Goal: Find specific page/section

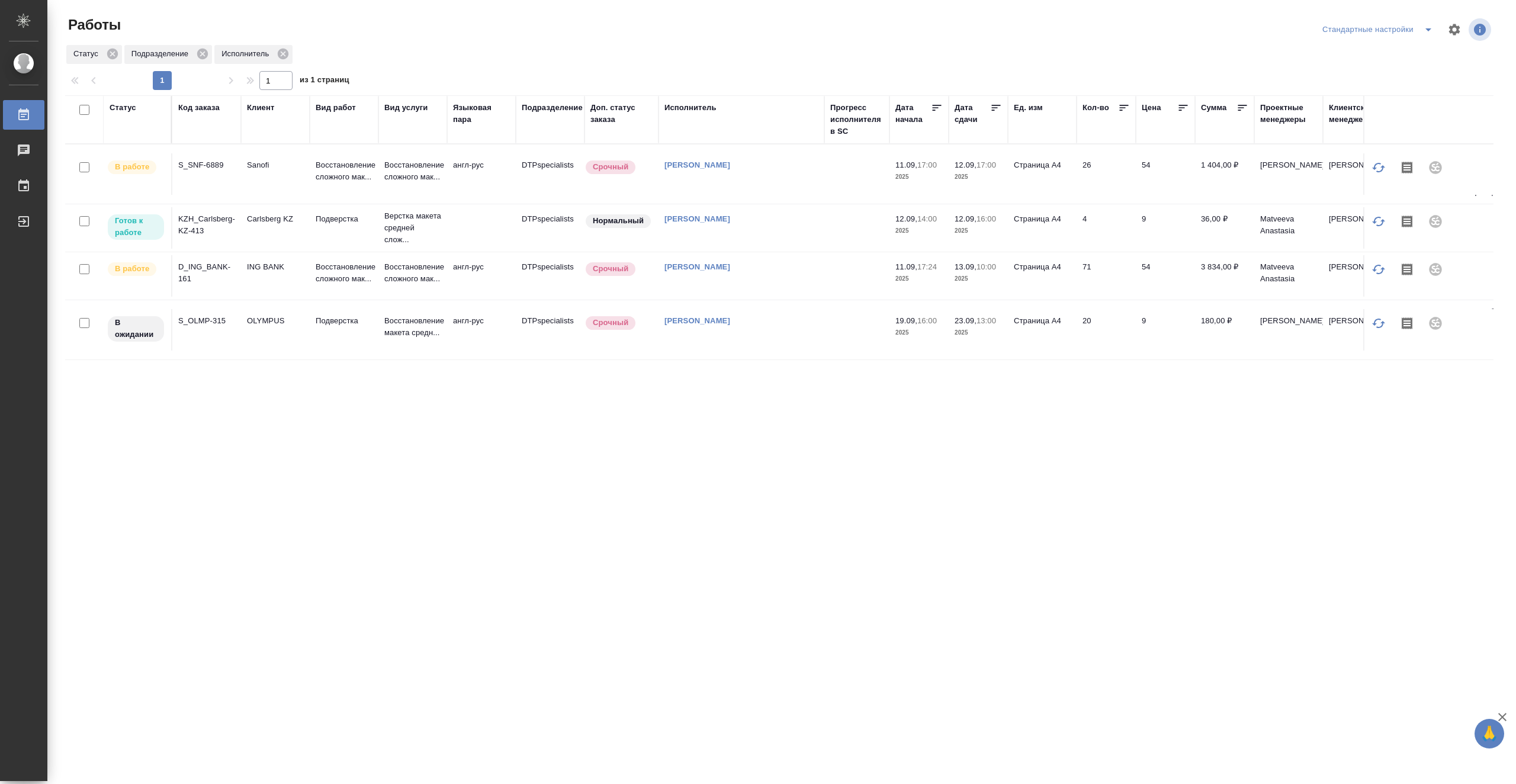
click at [991, 109] on icon at bounding box center [996, 108] width 12 height 12
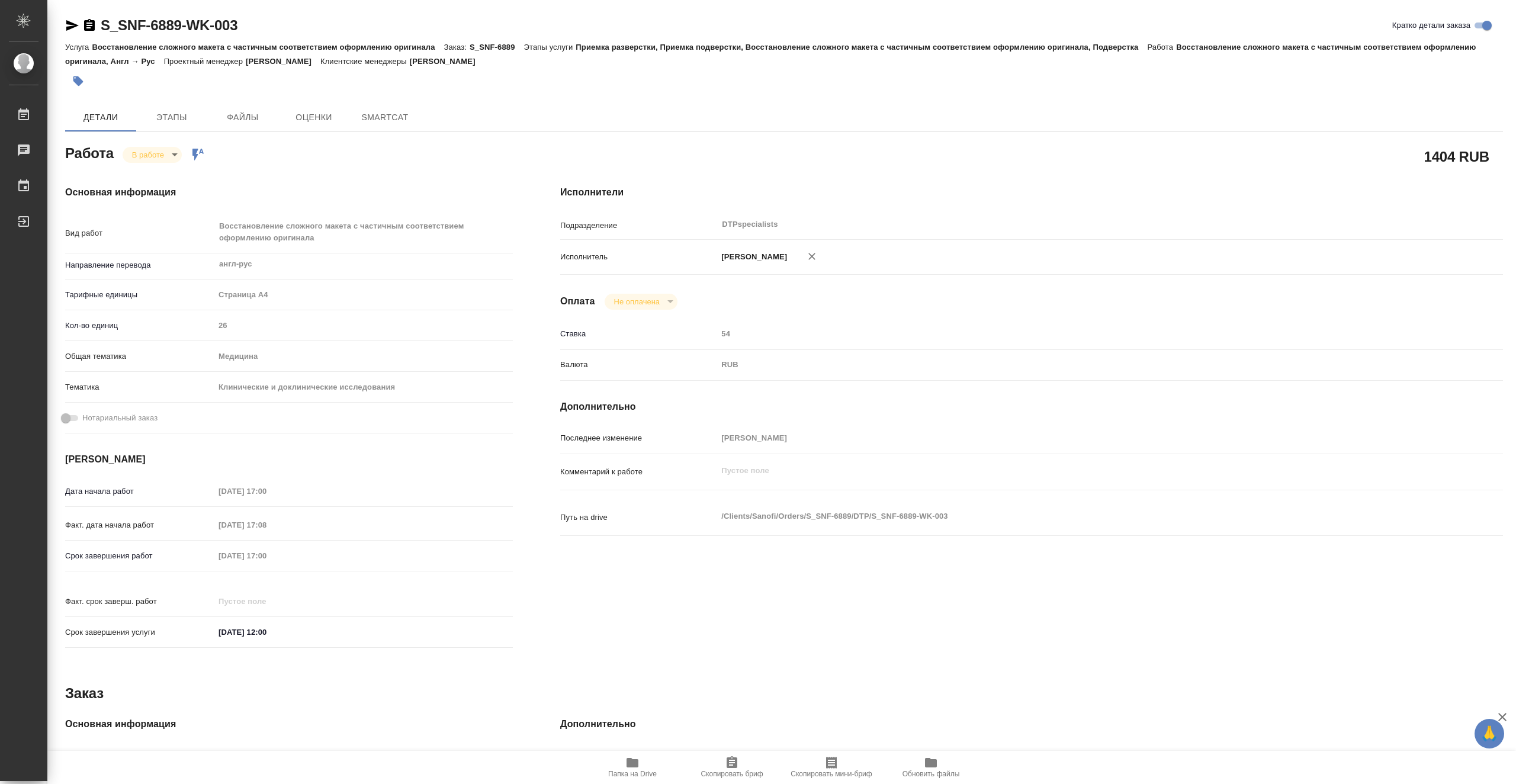
type textarea "x"
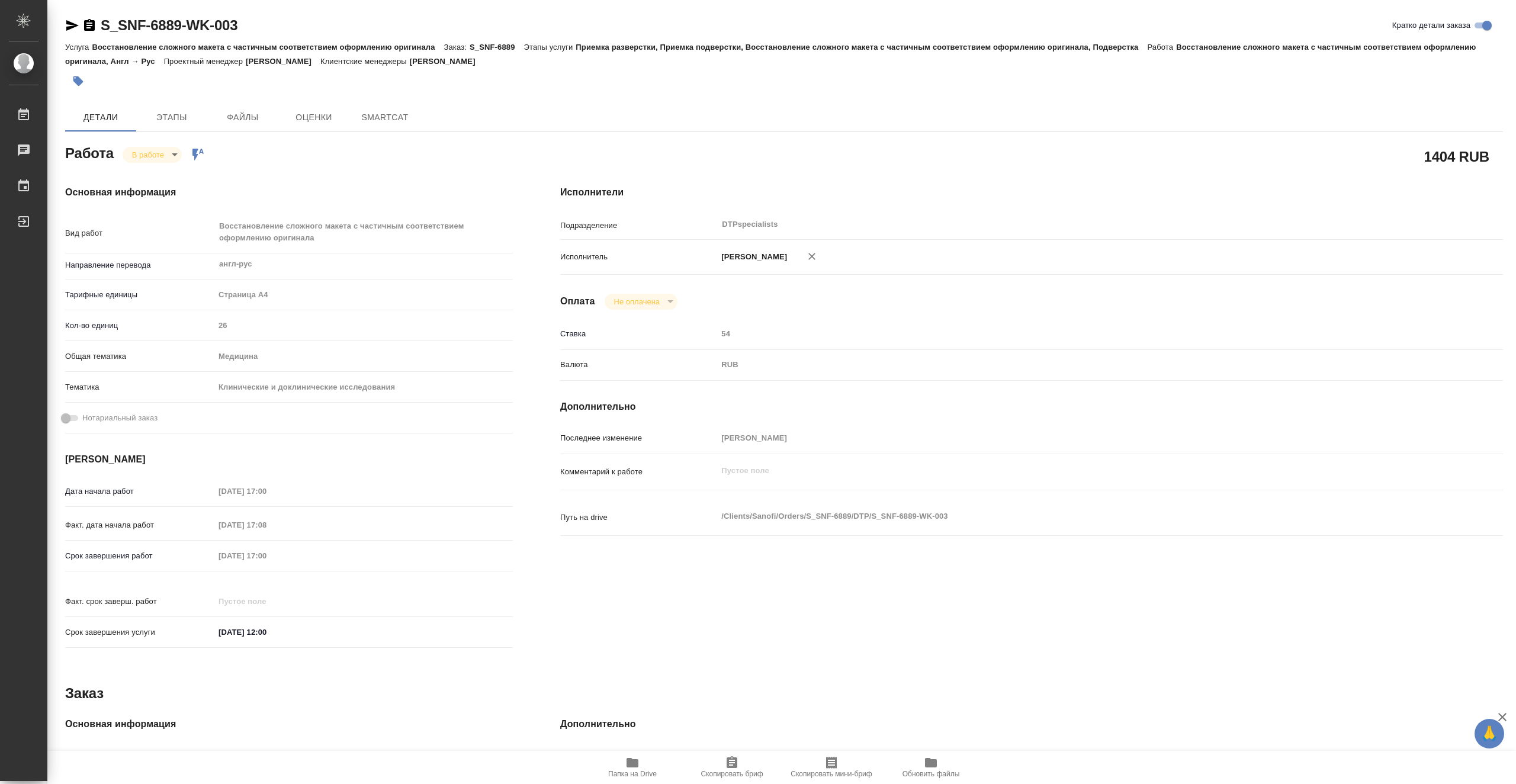
type textarea "x"
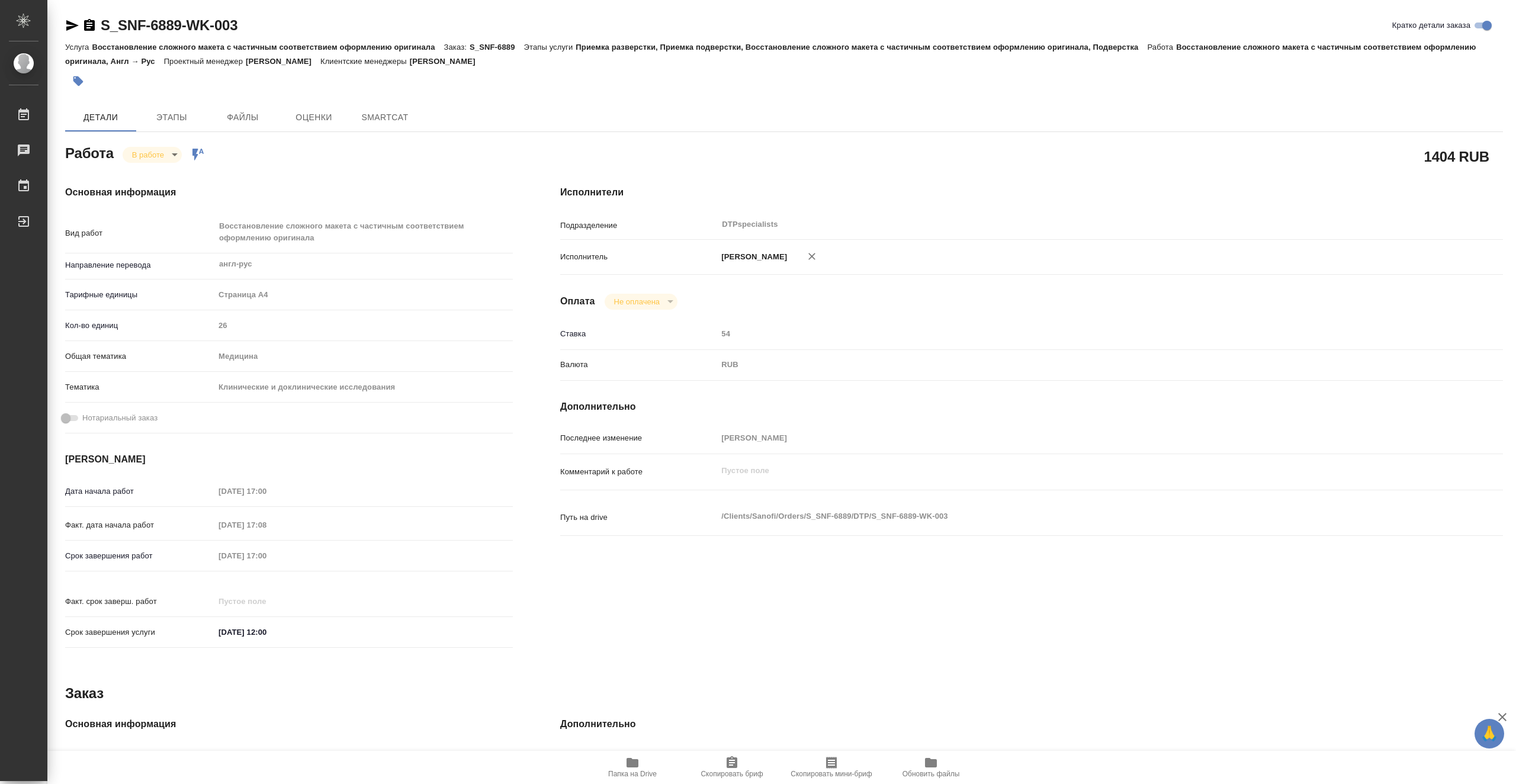
type textarea "x"
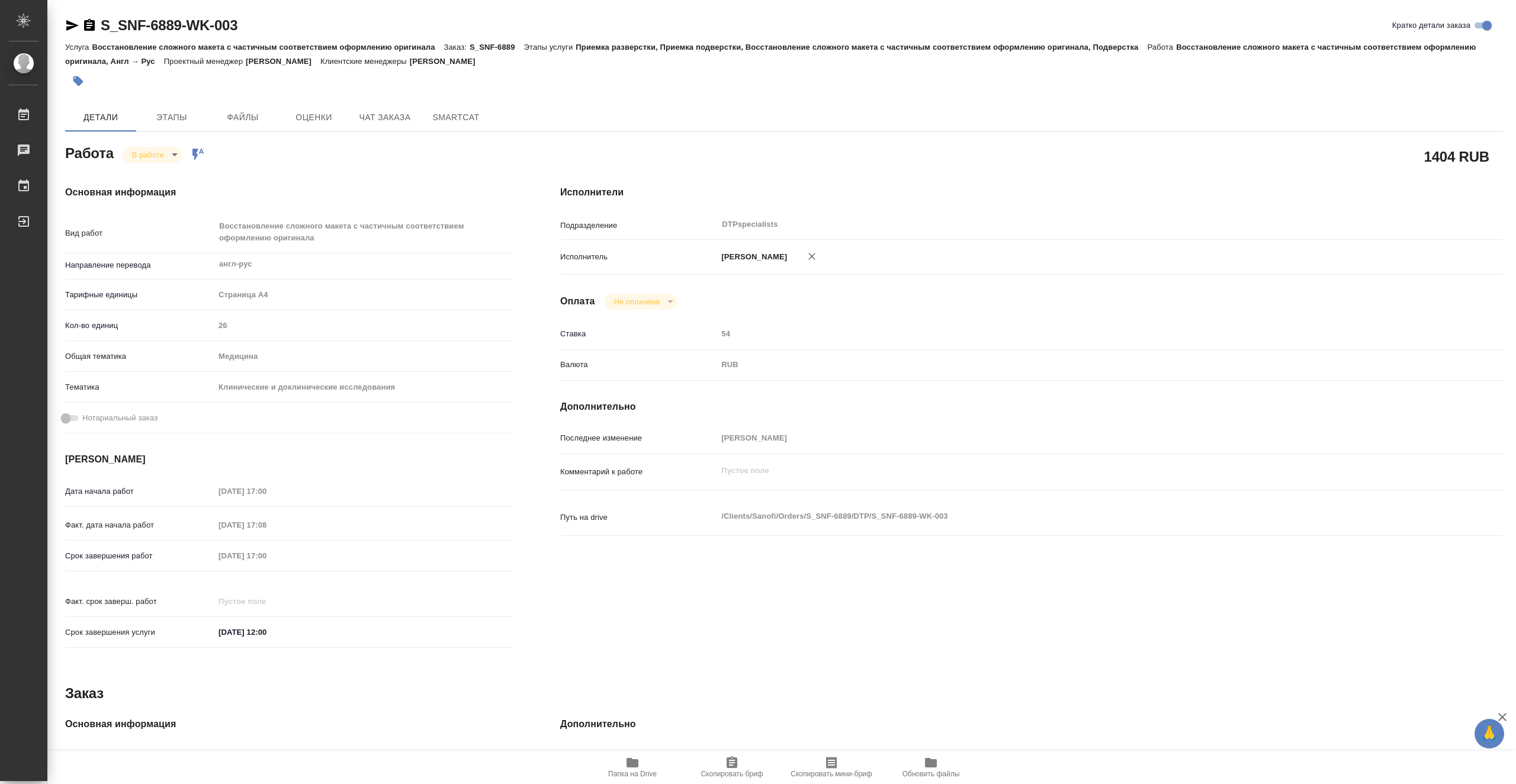
type textarea "x"
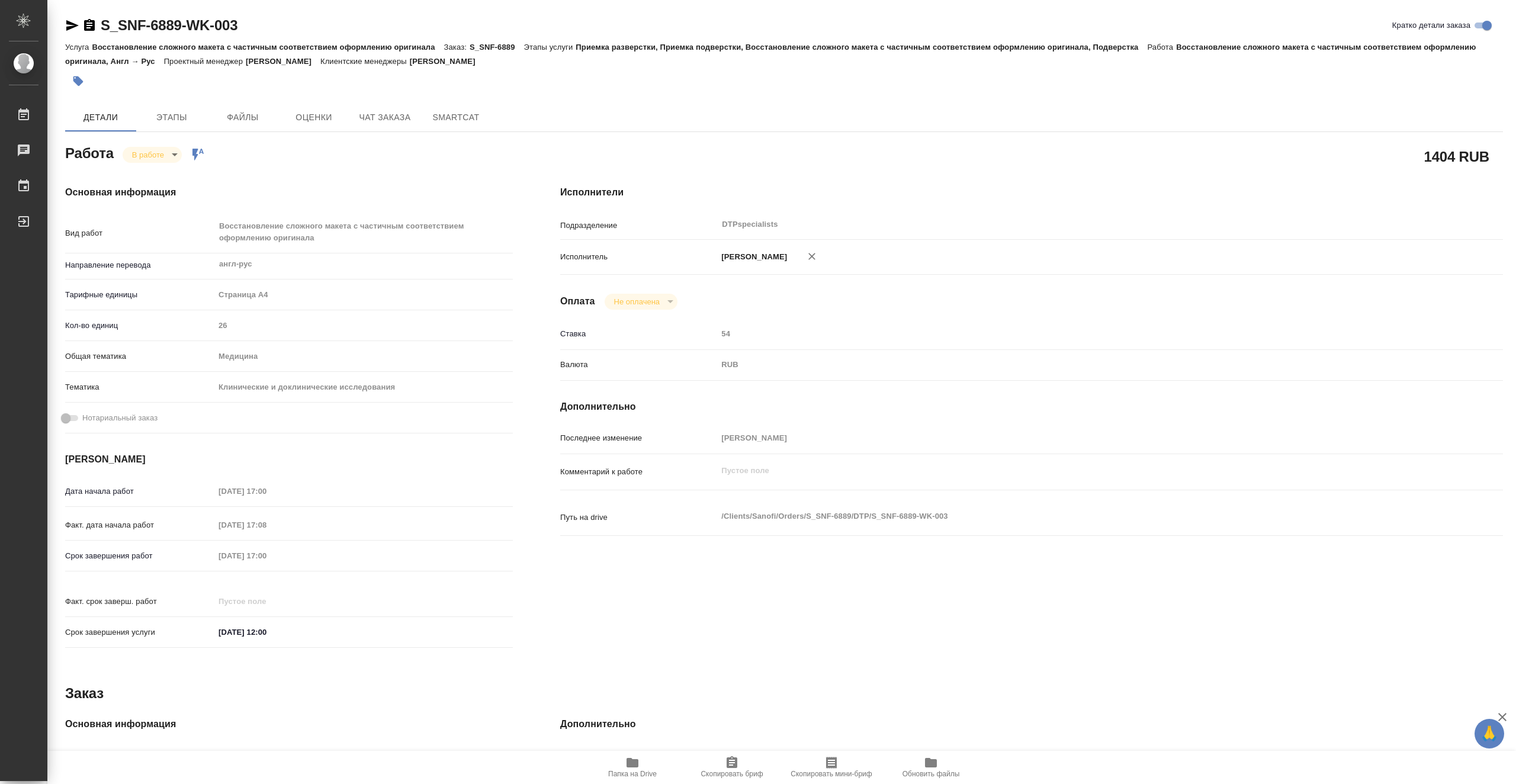
type textarea "x"
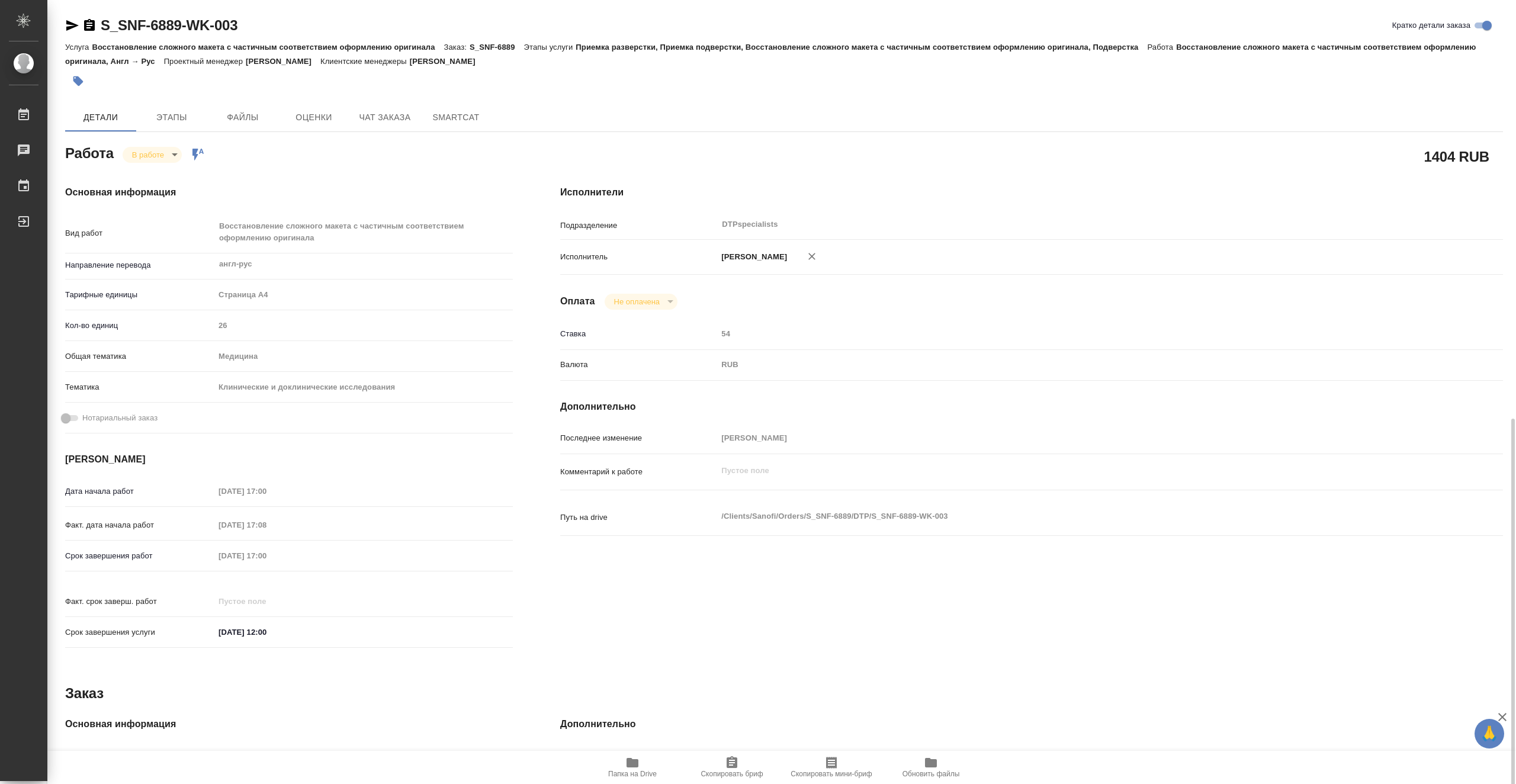
scroll to position [238, 0]
